Goal: Transaction & Acquisition: Subscribe to service/newsletter

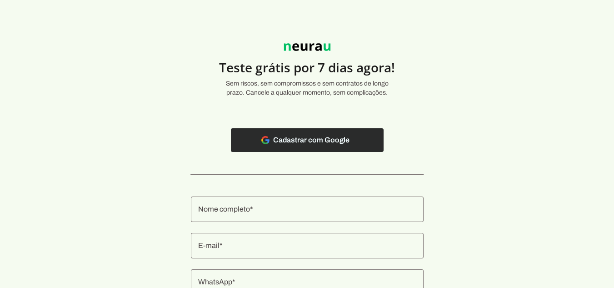
click at [286, 145] on span at bounding box center [307, 140] width 153 height 22
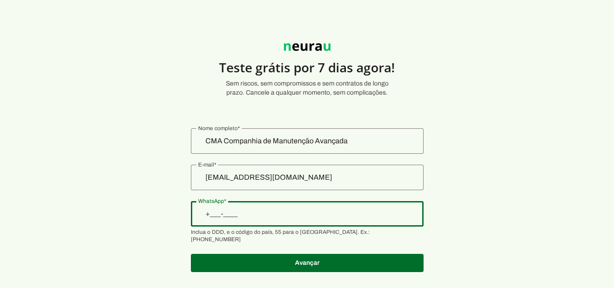
click at [334, 211] on input "WhatsApp" at bounding box center [307, 213] width 218 height 11
type input "+1(___)___-____"
type input "+55 (15) 9 9626-5230"
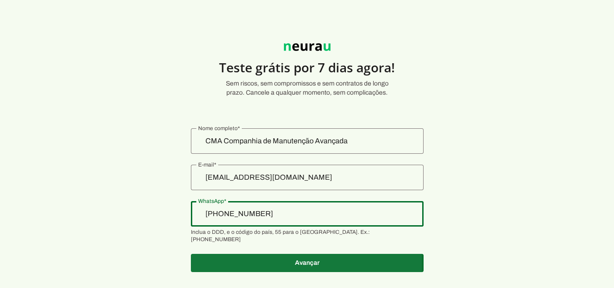
type md-outlined-text-field "+55 (15) 9 9626-5230"
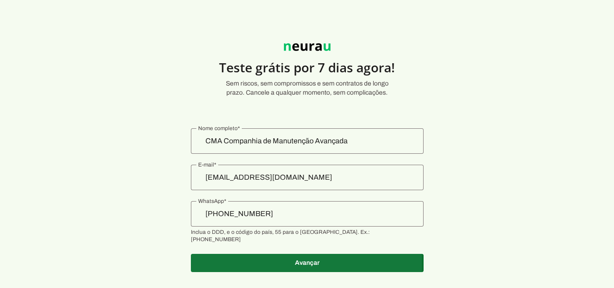
click at [296, 258] on span at bounding box center [307, 263] width 233 height 22
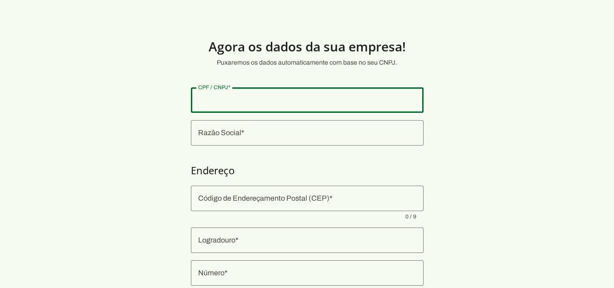
click at [268, 104] on input "CPF / CNPJ" at bounding box center [307, 99] width 218 height 11
type input "44.657.941/0001-78"
drag, startPoint x: 270, startPoint y: 152, endPoint x: 264, endPoint y: 141, distance: 12.2
click at [264, 141] on section "Agora os dados da sua empresa! Puxaremos os dados automaticamente com base no s…" at bounding box center [307, 219] width 614 height 394
type md-outlined-text-field "44.657.941/0001-78"
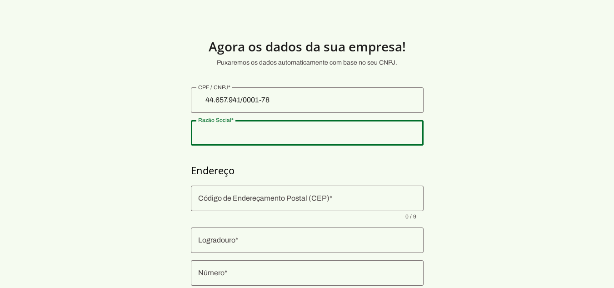
click at [264, 141] on div at bounding box center [307, 132] width 233 height 25
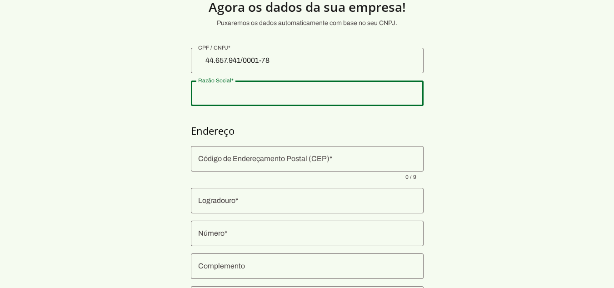
scroll to position [40, 0]
type input "CMA - COMPANHIA DE MANUTENCAO AVANCADA LTDA"
type input "18013-470"
type input "Rua Joao Guariglia"
type input "114"
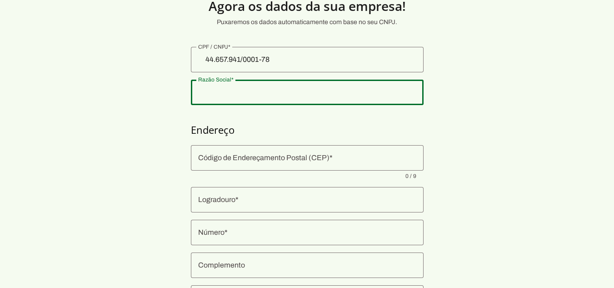
type input "Alem Ponte"
type input "Sorocaba"
type input "SP"
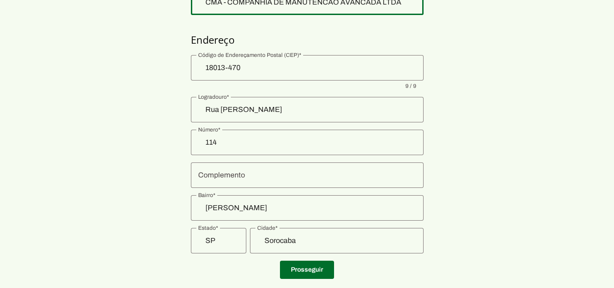
scroll to position [150, 0]
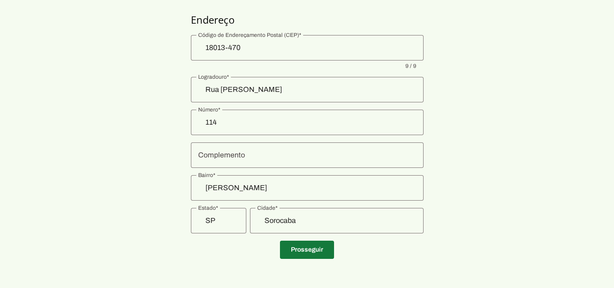
click at [295, 240] on span at bounding box center [307, 249] width 54 height 22
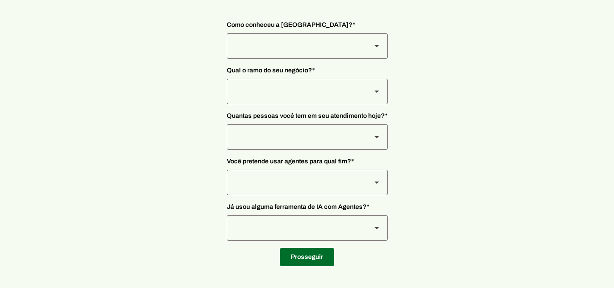
scroll to position [74, 0]
click at [290, 38] on div at bounding box center [295, 45] width 137 height 25
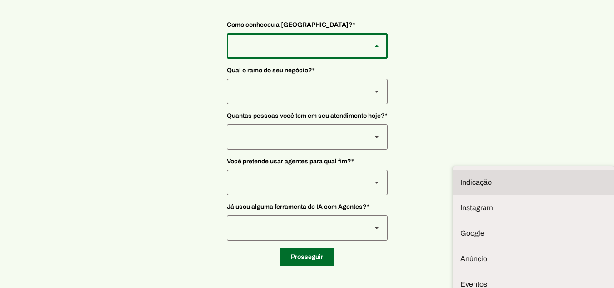
click at [453, 169] on md-item "Indicação" at bounding box center [533, 181] width 161 height 25
type md-outlined-select "NW0Npec8Jvm64GSjAjvQ"
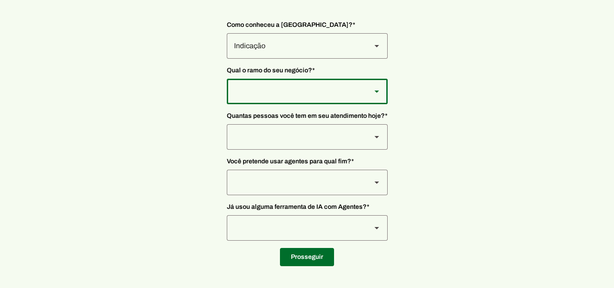
click at [273, 90] on div at bounding box center [295, 91] width 137 height 25
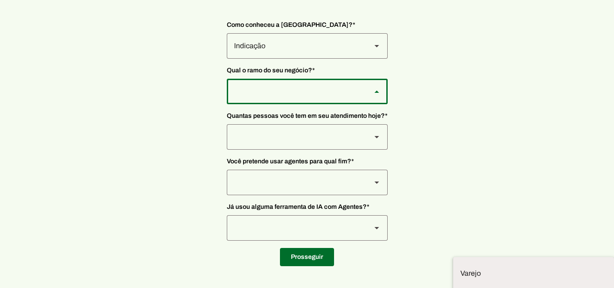
type md-outlined-select "L7c3Qm59DPDoD5qFBh3Y"
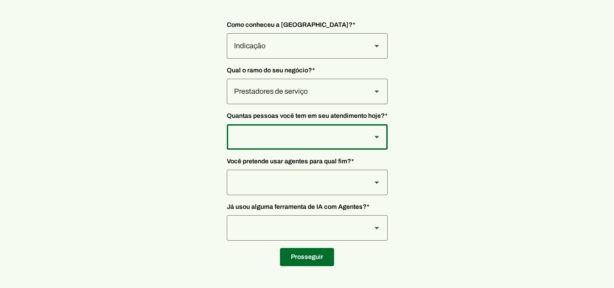
click at [259, 139] on div at bounding box center [295, 136] width 137 height 25
click at [0, 0] on slot "De 0 a 3" at bounding box center [0, 0] width 0 height 0
type md-outlined-select "yHmeUixsC5IlBgFUkJwN"
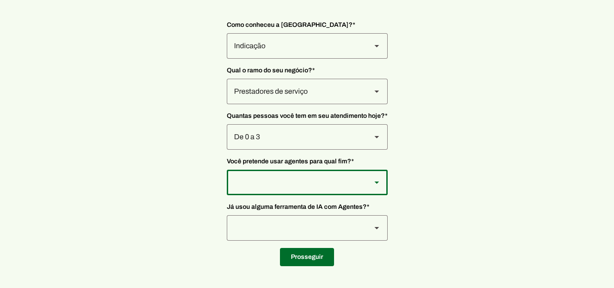
click at [268, 179] on div at bounding box center [295, 181] width 137 height 25
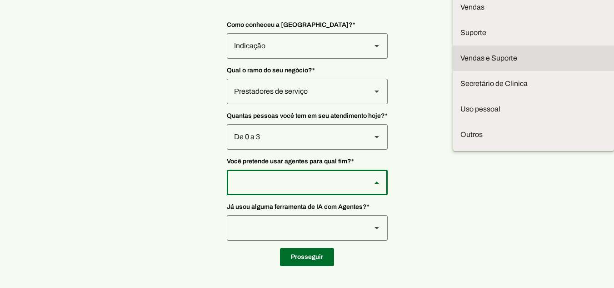
click at [0, 0] on slot "Vendas e Suporte" at bounding box center [0, 0] width 0 height 0
type md-outlined-select "LGV6UAW7vmmJy71KmeMz"
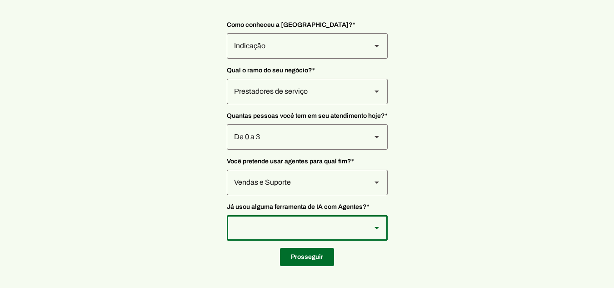
click at [264, 232] on div at bounding box center [295, 227] width 137 height 25
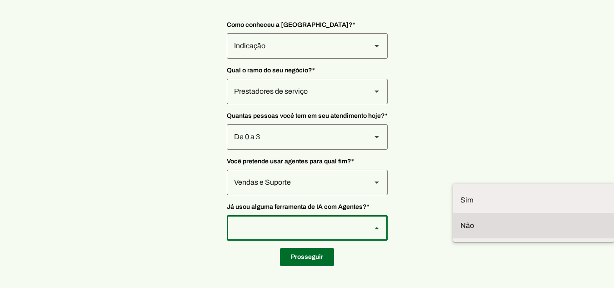
click at [453, 213] on md-item "Não" at bounding box center [533, 225] width 161 height 25
type md-outlined-select "YJTivUP5LYteilvK0BaA"
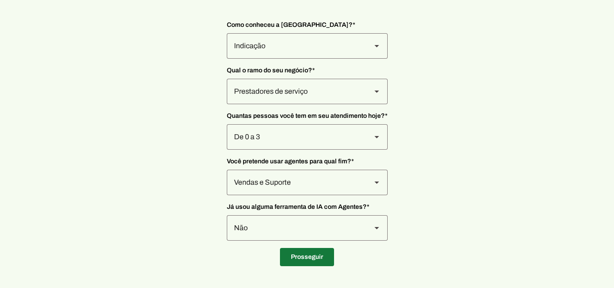
click at [327, 267] on span at bounding box center [307, 257] width 54 height 22
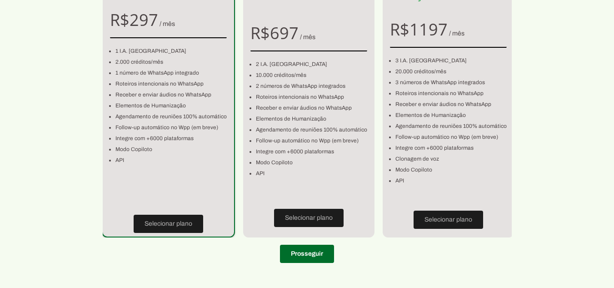
scroll to position [108, 0]
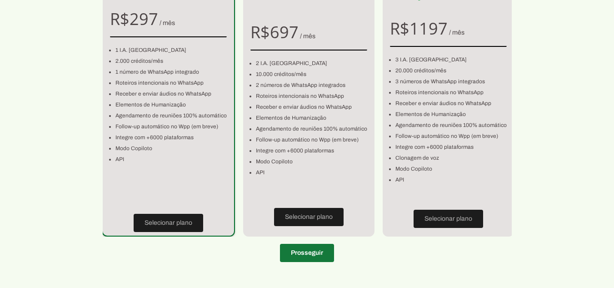
click at [300, 254] on span at bounding box center [307, 253] width 54 height 22
type input "18013-470"
type input "Rua Joao Guariglia"
type input "114"
type input "Alem Ponte"
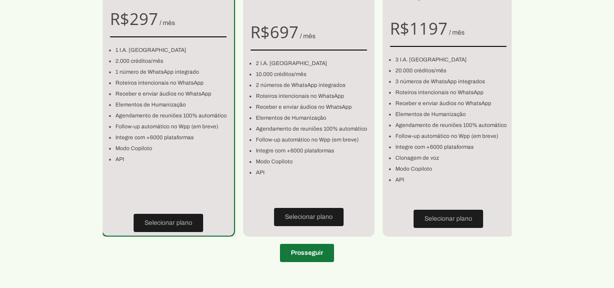
type input "Sorocaba"
type input "SP"
type input "44.657.941/0001-78"
type input "+55 (15) 9 9626-5230"
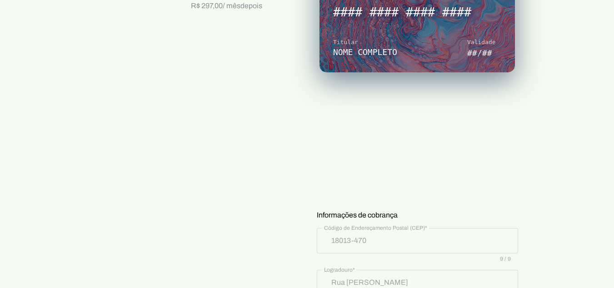
scroll to position [502, 0]
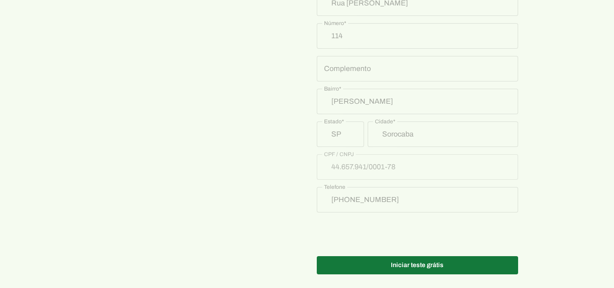
click at [477, 258] on span at bounding box center [417, 265] width 201 height 22
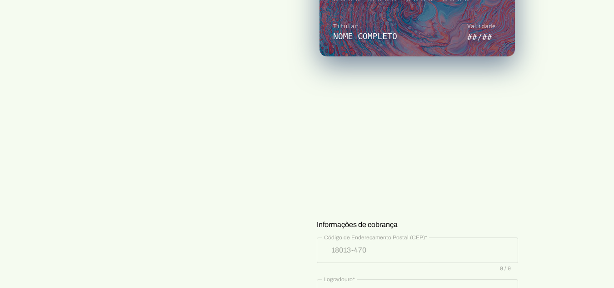
scroll to position [238, 0]
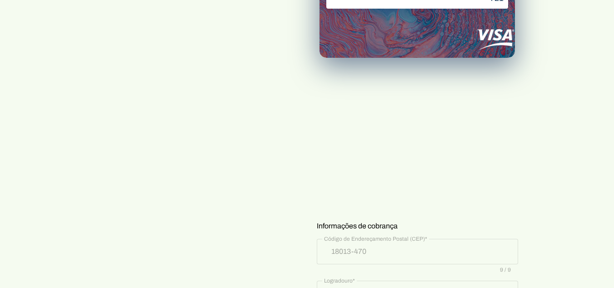
click at [561, 128] on section "Prontinho, agora só colocar o cartão! Nada será cobrado agora, apenas após os 7…" at bounding box center [307, 173] width 614 height 779
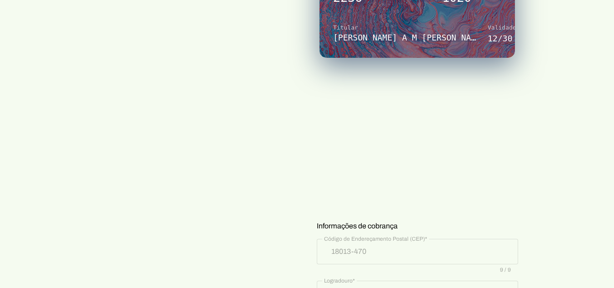
click at [541, 183] on section "Prontinho, agora só colocar o cartão! Nada será cobrado agora, apenas após os 7…" at bounding box center [307, 173] width 614 height 779
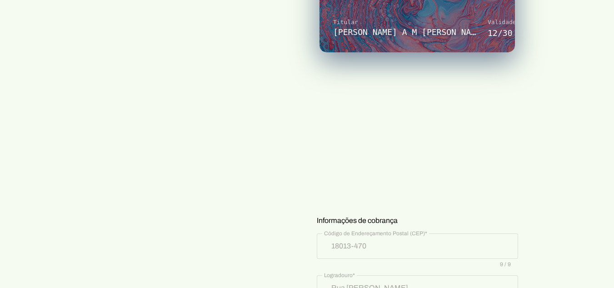
scroll to position [527, 0]
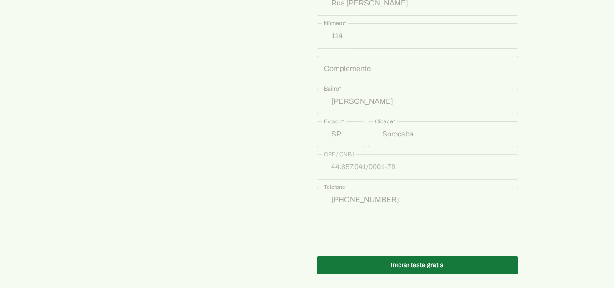
click at [454, 254] on span at bounding box center [417, 265] width 201 height 22
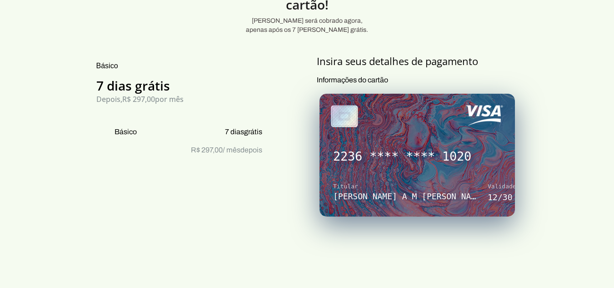
scroll to position [535, 0]
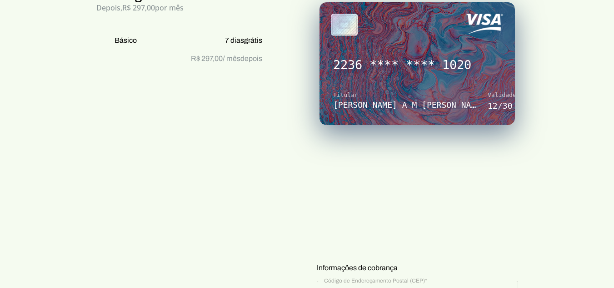
scroll to position [108, 0]
